Goal: Manage account settings

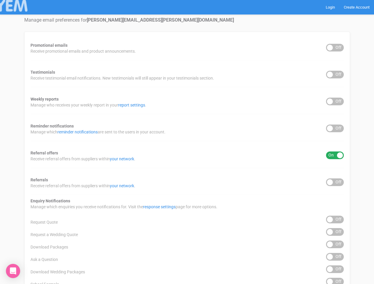
click at [187, 142] on div "Promotional emails ON OFF Receive promotional emails and product announcements.…" at bounding box center [187, 239] width 326 height 414
click at [335, 48] on div "ON OFF" at bounding box center [335, 48] width 18 height 8
click at [335, 75] on div "ON OFF" at bounding box center [335, 75] width 18 height 8
click at [335, 102] on div "ON OFF" at bounding box center [335, 102] width 18 height 8
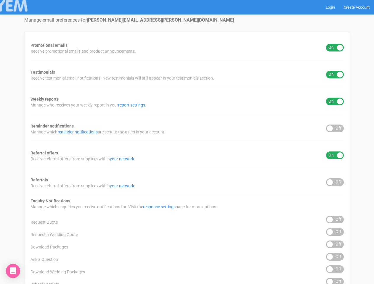
click at [335, 128] on div "ON OFF" at bounding box center [335, 129] width 18 height 8
click at [335, 155] on div "ON OFF" at bounding box center [335, 156] width 18 height 8
click at [335, 182] on div "ON OFF" at bounding box center [335, 183] width 18 height 8
click at [335, 220] on div "ON OFF" at bounding box center [335, 220] width 18 height 8
click at [335, 232] on div "ON OFF" at bounding box center [335, 232] width 18 height 8
